Goal: Information Seeking & Learning: Learn about a topic

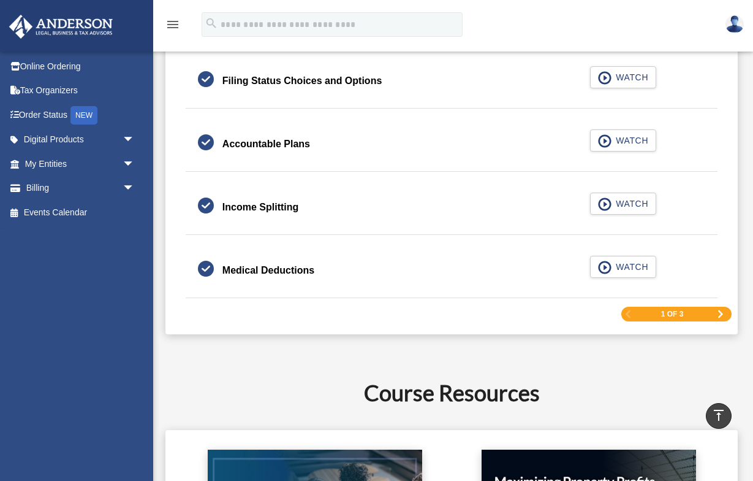
scroll to position [1860, 0]
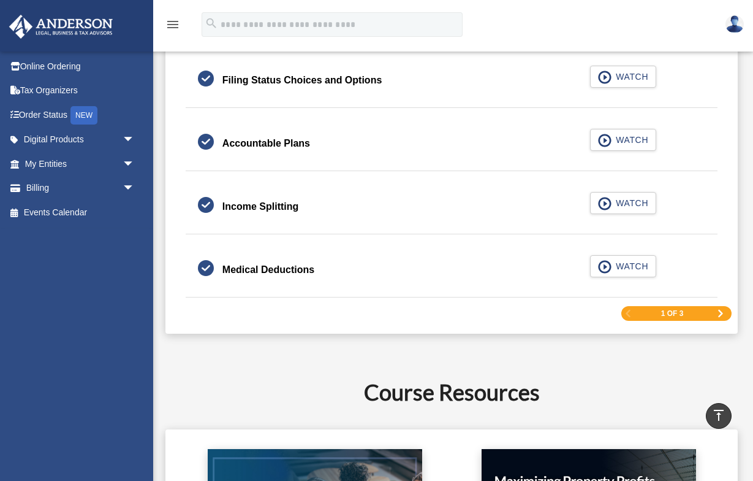
click at [716, 312] on div "1 of 3" at bounding box center [677, 313] width 110 height 15
click at [719, 312] on span "Next Page" at bounding box center [720, 313] width 7 height 7
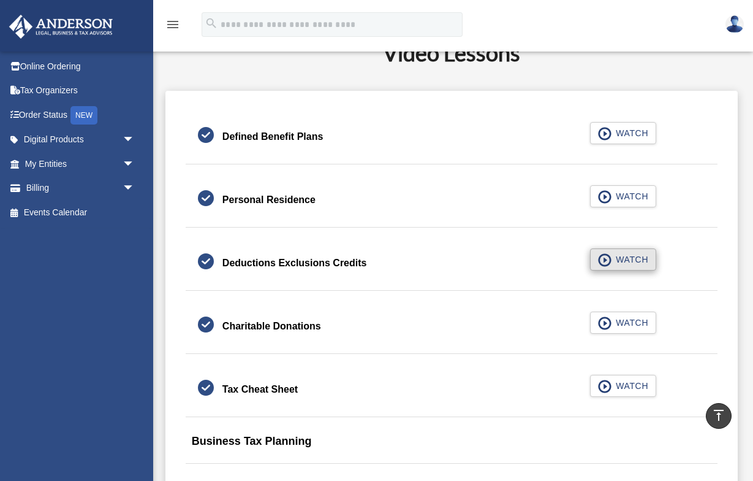
scroll to position [699, 0]
click at [619, 137] on span "WATCH" at bounding box center [630, 133] width 36 height 12
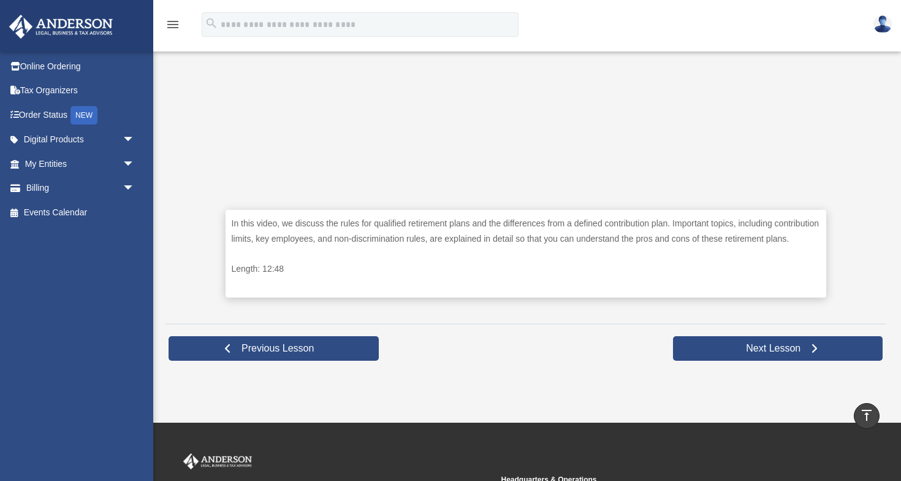
scroll to position [450, 0]
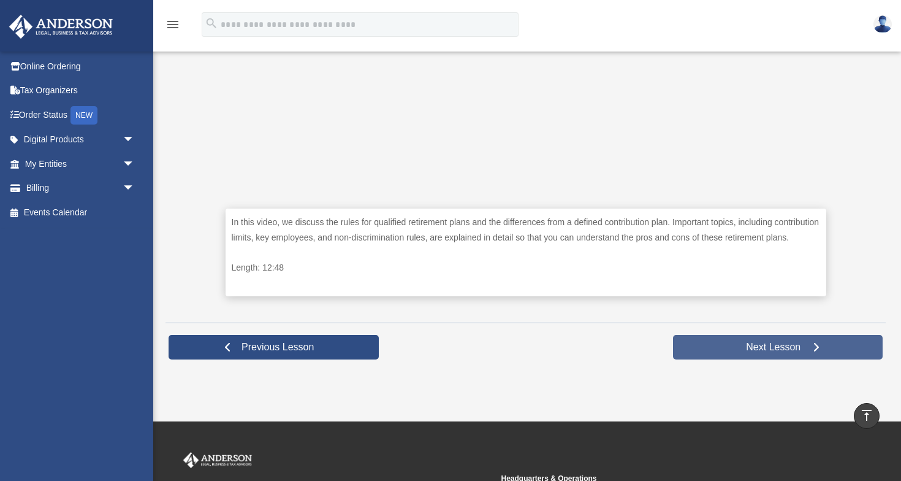
click at [771, 353] on span "Next Lesson" at bounding box center [773, 347] width 74 height 12
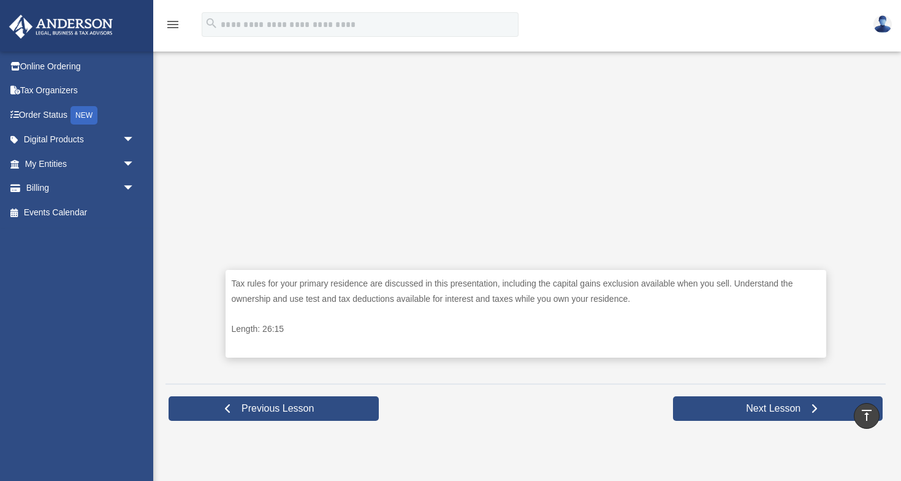
scroll to position [392, 0]
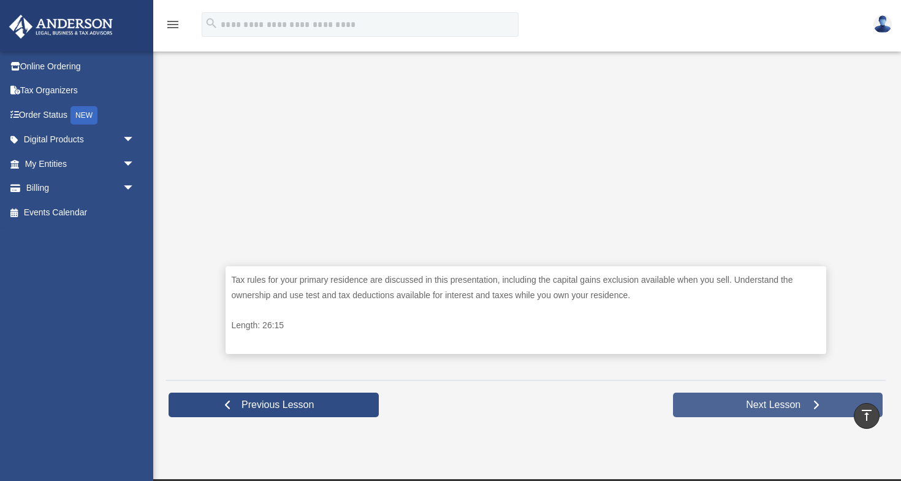
click at [805, 402] on span "Next Lesson" at bounding box center [773, 404] width 74 height 12
click at [813, 402] on span at bounding box center [816, 404] width 9 height 9
click at [813, 405] on span at bounding box center [816, 404] width 9 height 9
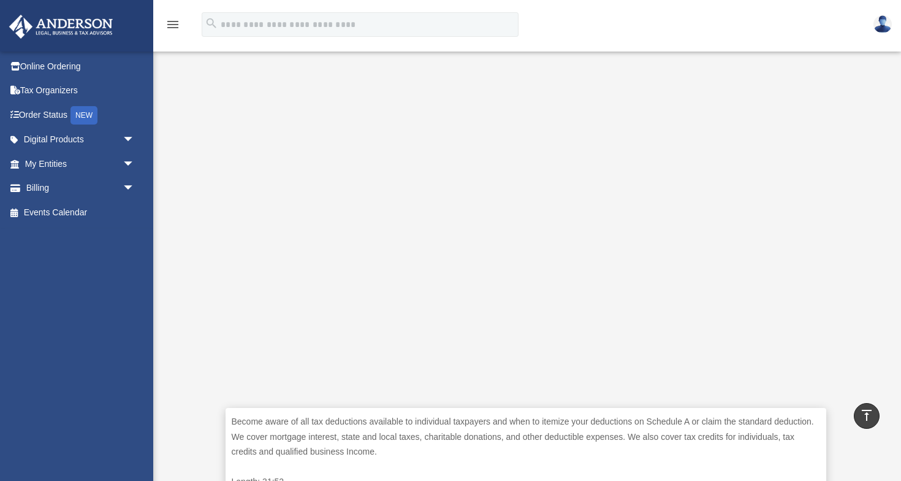
scroll to position [252, 0]
